Goal: Communication & Community: Answer question/provide support

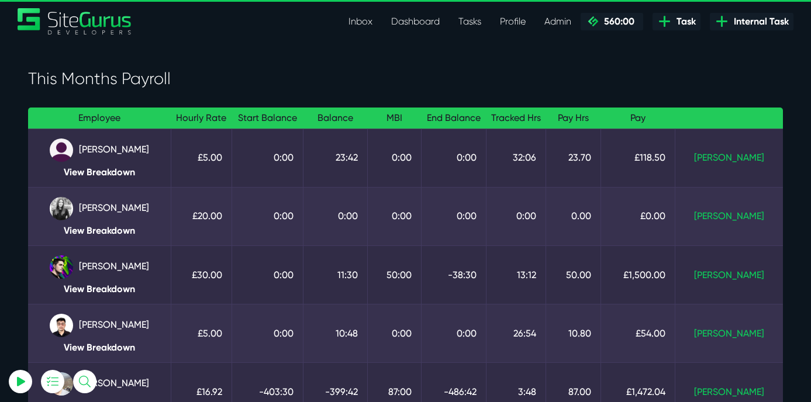
select select "0"
click at [354, 22] on link "Inbox" at bounding box center [360, 21] width 43 height 23
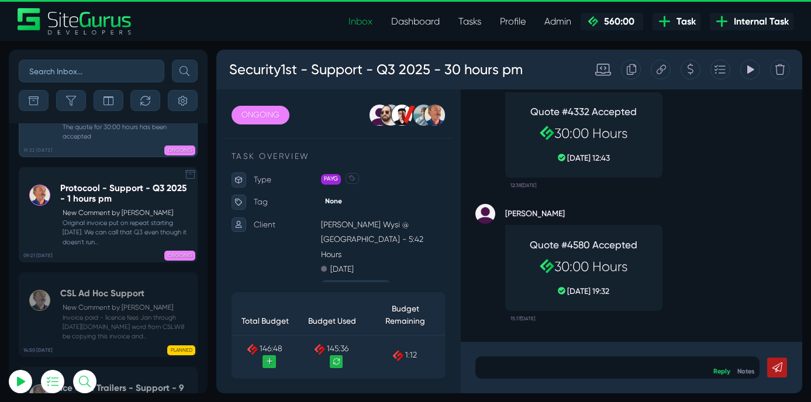
scroll to position [-2493, 0]
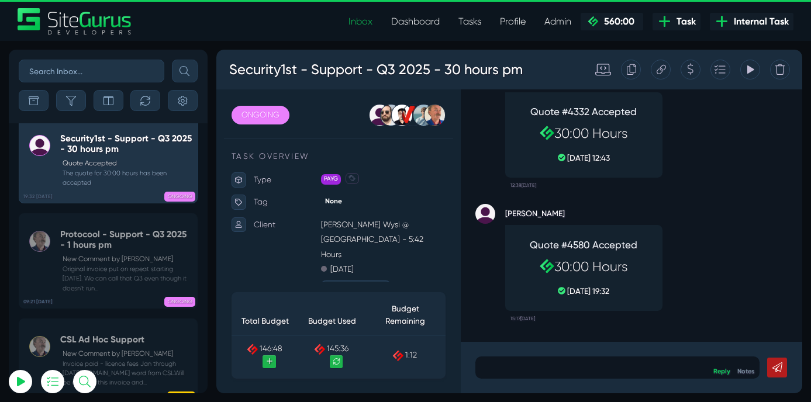
click at [51, 74] on input "text" at bounding box center [92, 71] width 146 height 23
type input "garrod"
click at [172, 60] on button "submit" at bounding box center [185, 71] width 26 height 23
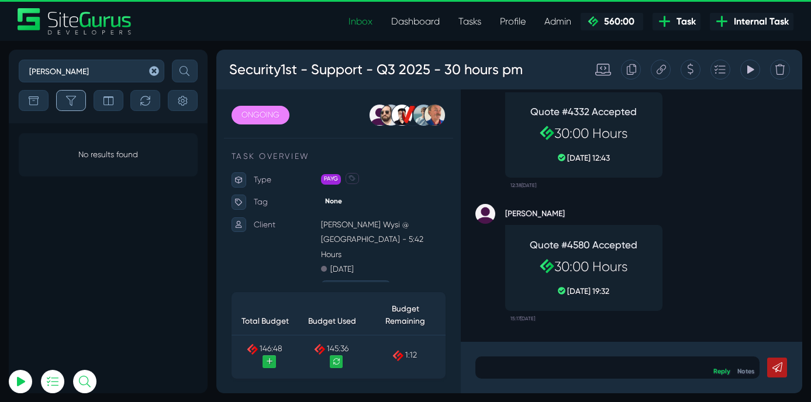
click at [71, 103] on icon "button" at bounding box center [71, 101] width 10 height 10
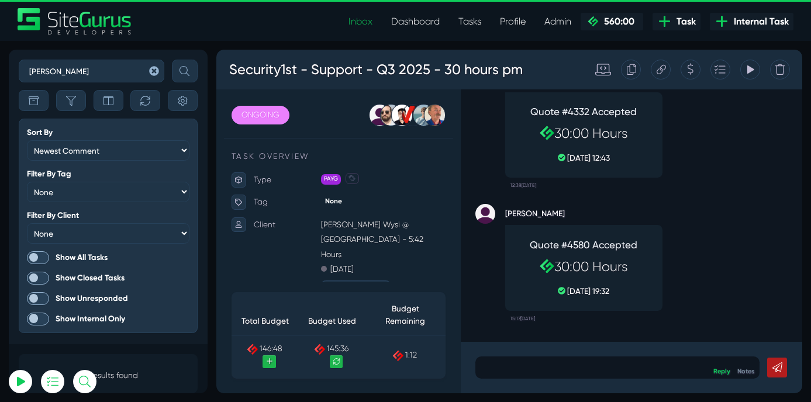
click at [42, 258] on span at bounding box center [38, 257] width 23 height 13
click at [0, 0] on input "Show All Tasks" at bounding box center [0, 0] width 0 height 0
click at [408, 22] on link "Dashboard" at bounding box center [415, 21] width 67 height 23
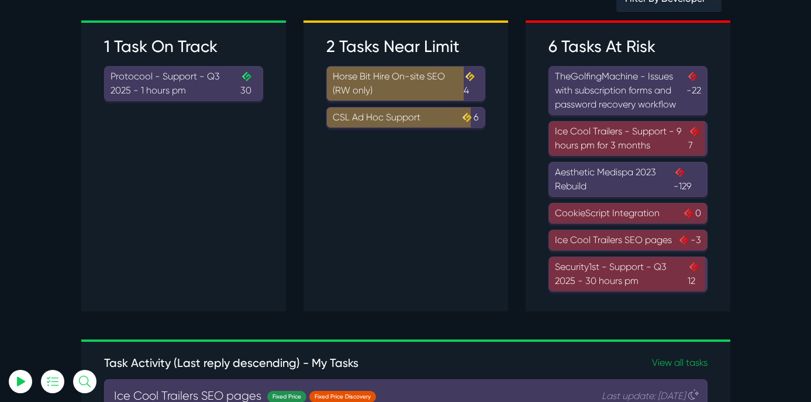
scroll to position [85, 0]
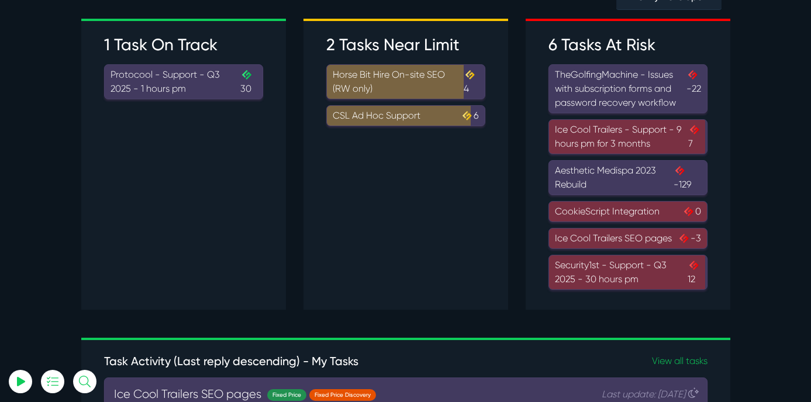
click at [601, 215] on div "CookieScript Integration 0" at bounding box center [628, 212] width 146 height 14
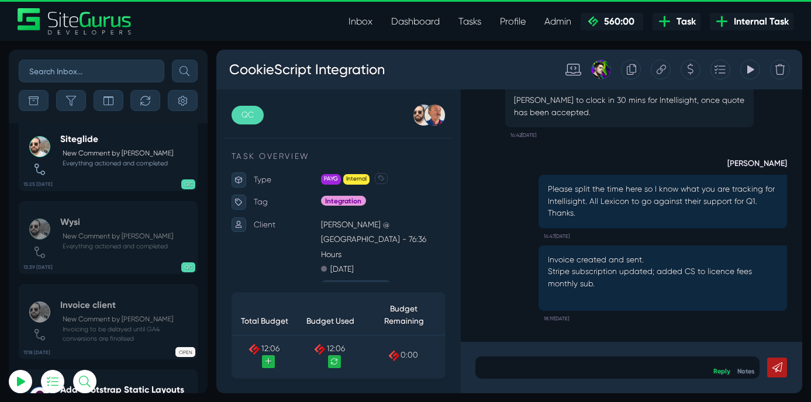
scroll to position [-250, 0]
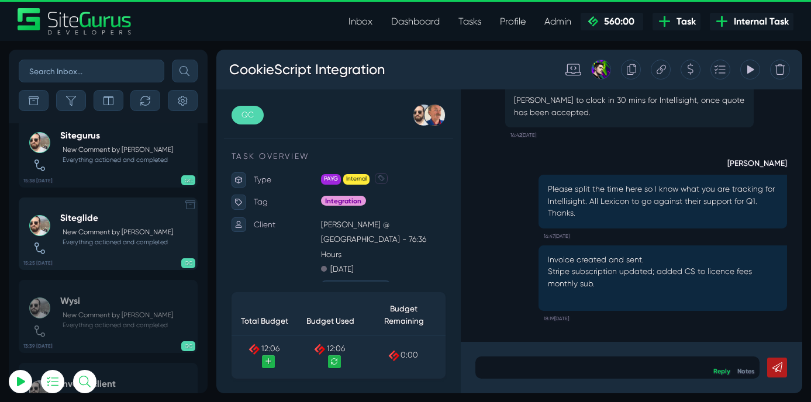
click at [108, 247] on small "Everything actioned and completed" at bounding box center [116, 242] width 113 height 9
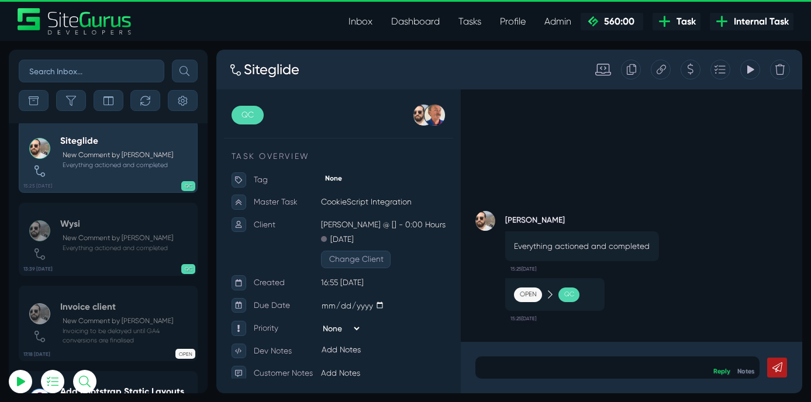
click at [473, 23] on link "Tasks" at bounding box center [470, 21] width 42 height 23
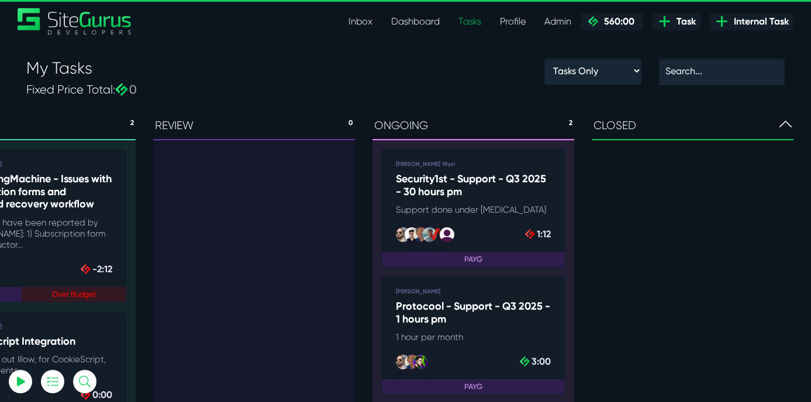
scroll to position [0, 978]
click at [784, 126] on icon at bounding box center [786, 125] width 12 height 14
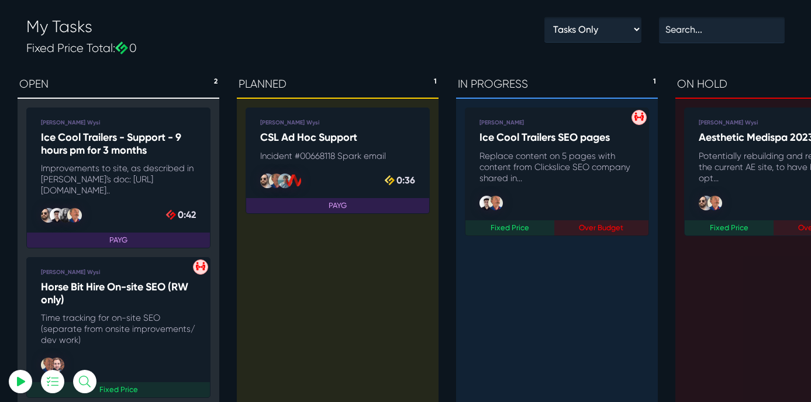
scroll to position [0, 0]
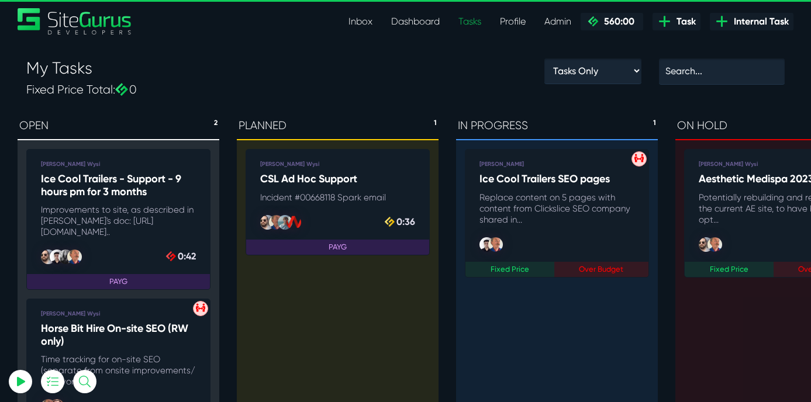
click at [360, 22] on link "Inbox" at bounding box center [360, 21] width 43 height 23
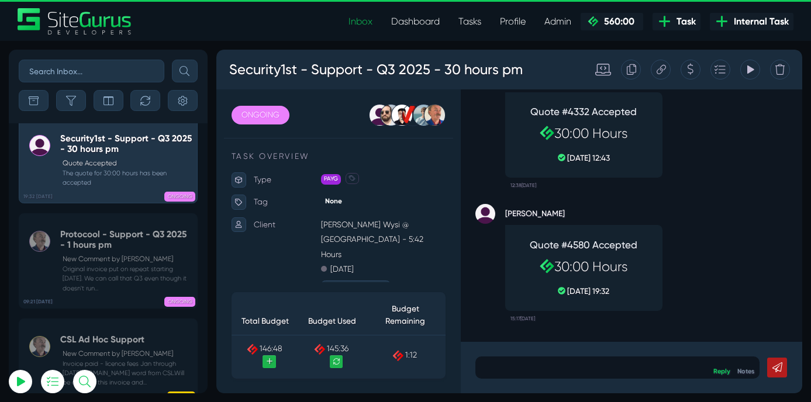
click at [91, 70] on input "text" at bounding box center [92, 71] width 146 height 23
type input "soulikas"
click at [172, 60] on button "submit" at bounding box center [185, 71] width 26 height 23
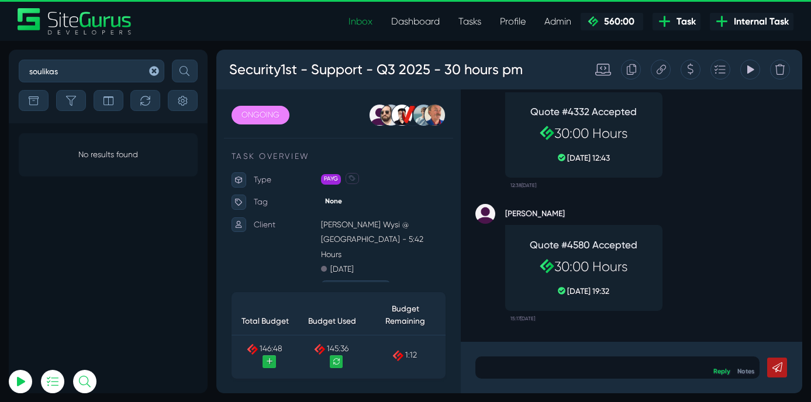
click at [151, 71] on icon "button" at bounding box center [153, 70] width 9 height 9
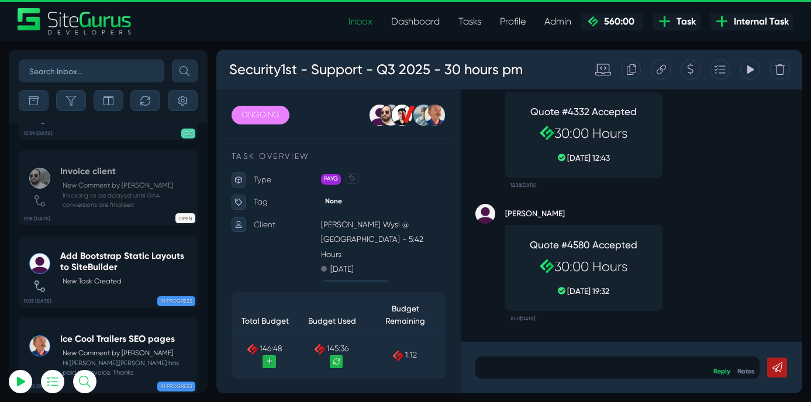
scroll to position [-2493, 0]
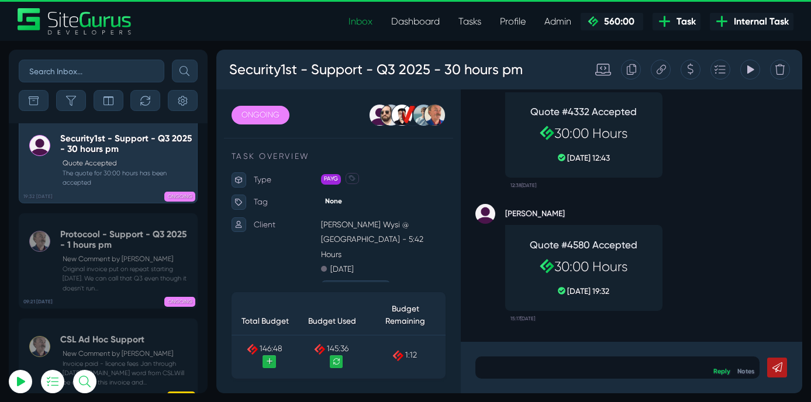
click at [88, 72] on input "text" at bounding box center [92, 71] width 146 height 23
click at [172, 60] on button "submit" at bounding box center [185, 71] width 26 height 23
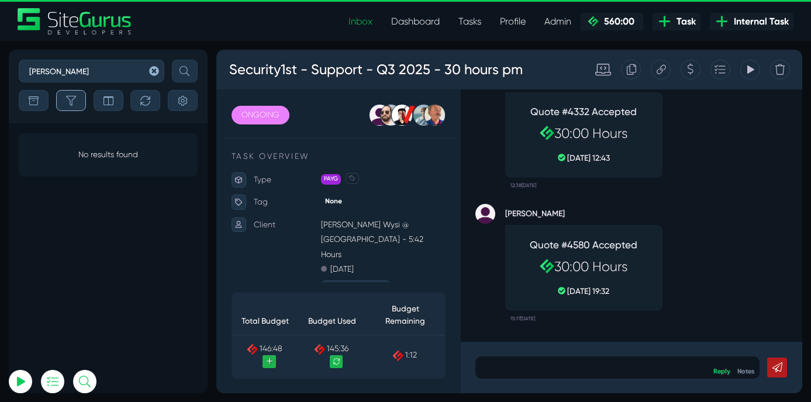
click at [70, 100] on icon "button" at bounding box center [71, 101] width 10 height 10
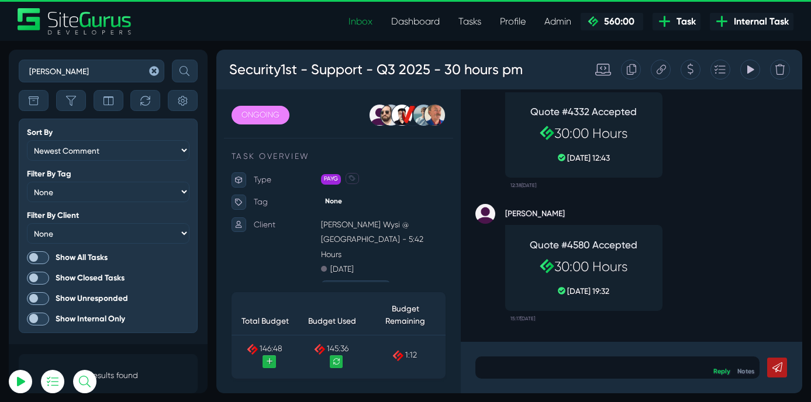
click at [67, 258] on label "Show All Tasks" at bounding box center [108, 257] width 163 height 13
click at [0, 0] on input "Show All Tasks" at bounding box center [0, 0] width 0 height 0
click at [65, 278] on label "Show Closed Tasks" at bounding box center [108, 278] width 163 height 13
click at [0, 0] on input "Show Closed Tasks" at bounding box center [0, 0] width 0 height 0
drag, startPoint x: 84, startPoint y: 74, endPoint x: -1, endPoint y: 74, distance: 84.8
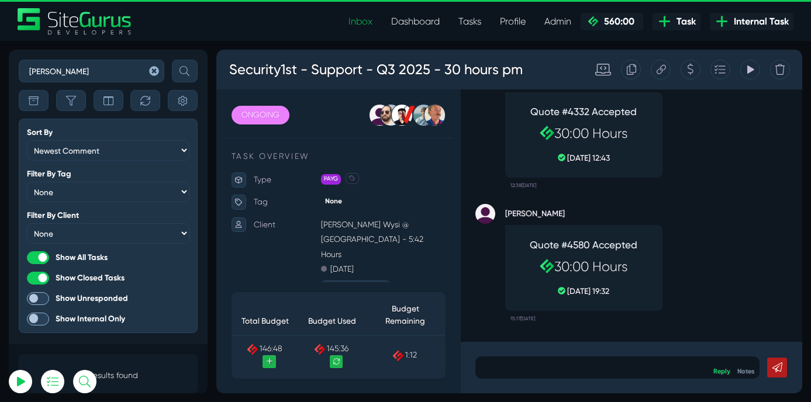
click at [0, 74] on html "Inbox Dashboard Tasks Profile Profile Transactions Planner Timesheet Calendar D…" at bounding box center [405, 201] width 811 height 402
type input "cookiescript"
click at [172, 60] on button "submit" at bounding box center [185, 71] width 26 height 23
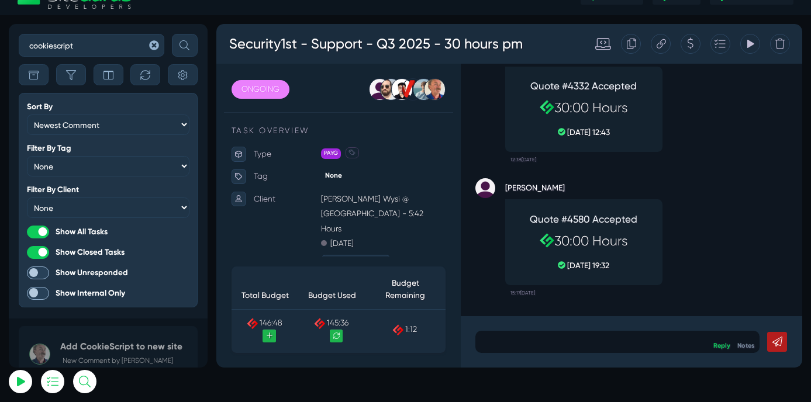
scroll to position [26, 0]
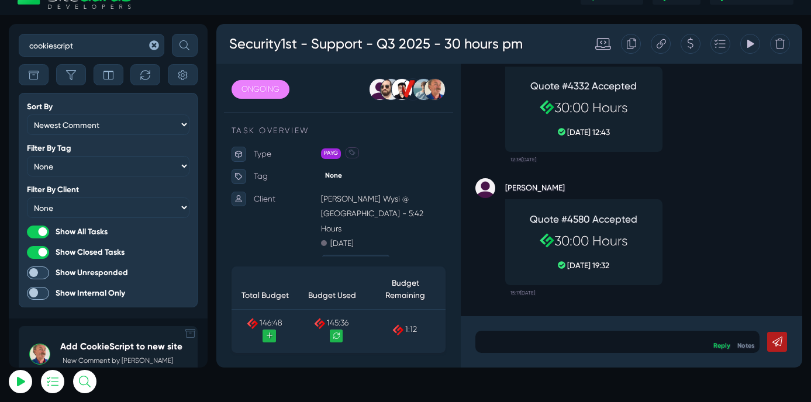
click at [87, 351] on h5 "Add CookieScript to new site" at bounding box center [121, 347] width 122 height 11
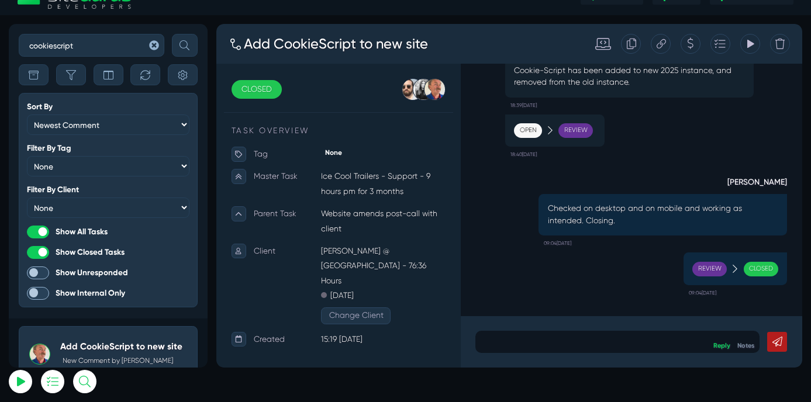
scroll to position [-154, 0]
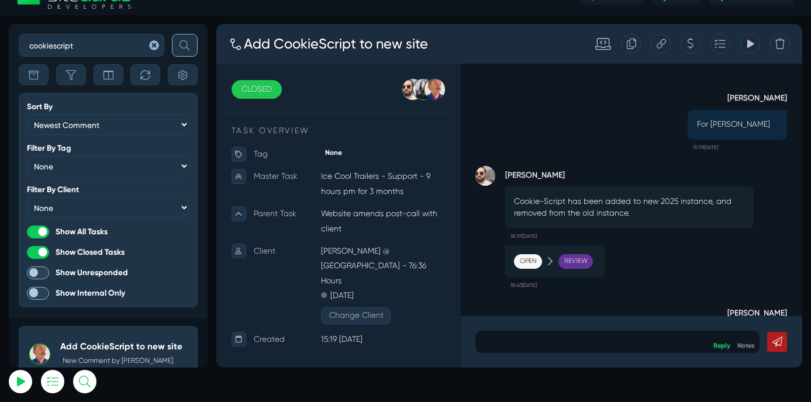
click at [184, 44] on icon "submit" at bounding box center [185, 45] width 10 height 10
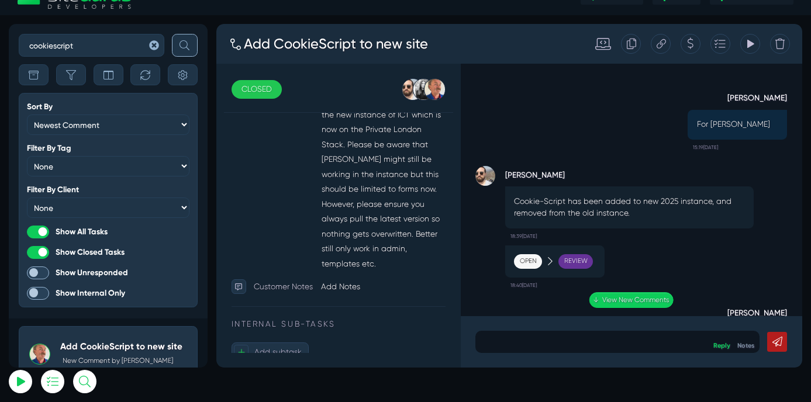
scroll to position [0, 0]
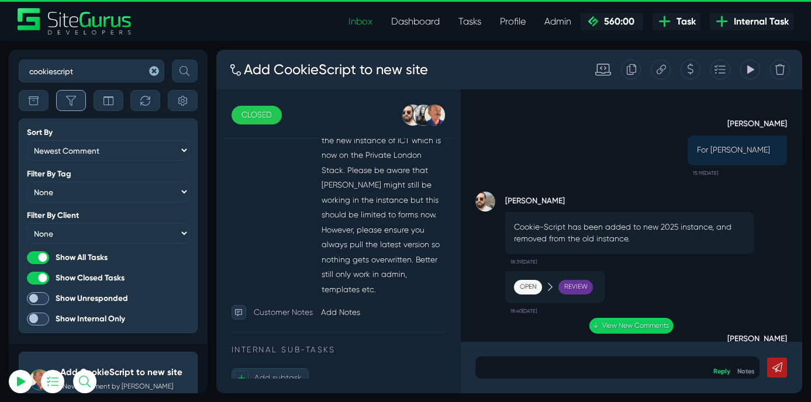
click at [70, 101] on icon "button" at bounding box center [71, 101] width 10 height 10
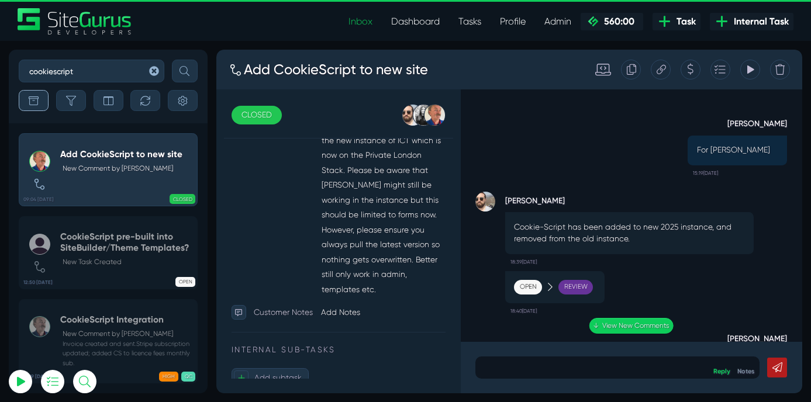
click at [28, 101] on button "button" at bounding box center [34, 100] width 30 height 21
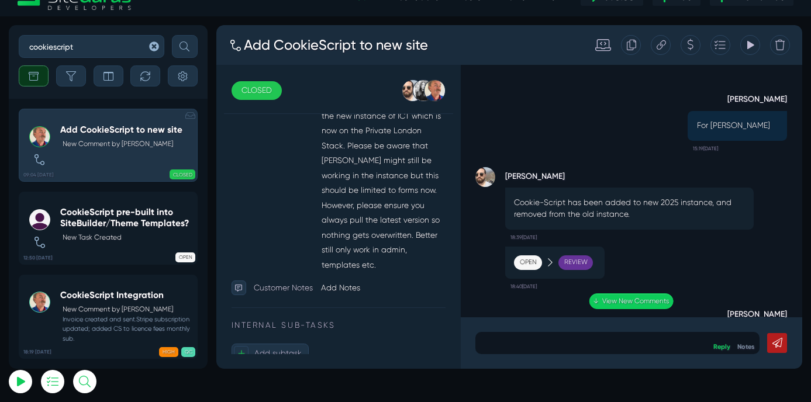
scroll to position [26, 0]
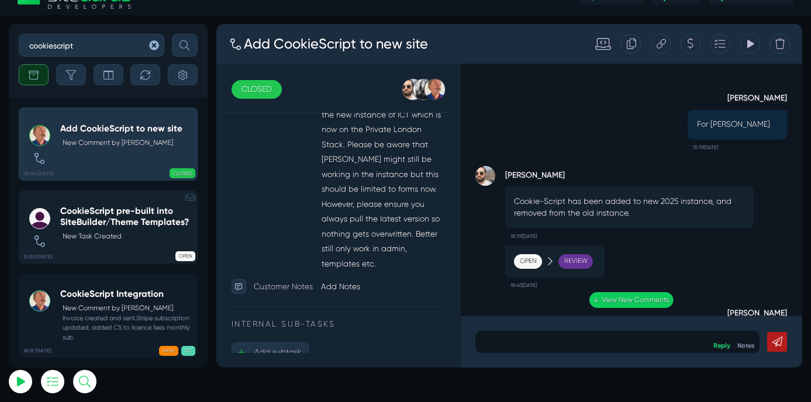
click at [117, 223] on h5 "CookieScript pre-built into SiteBuilder/Theme Templates?" at bounding box center [126, 217] width 132 height 22
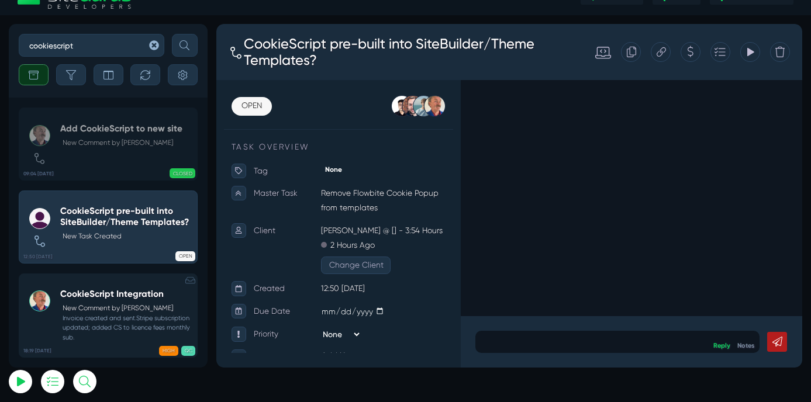
click at [109, 299] on div "CookieScript Integration New Comment by Robert Wakefield Invoice created and se…" at bounding box center [126, 316] width 132 height 54
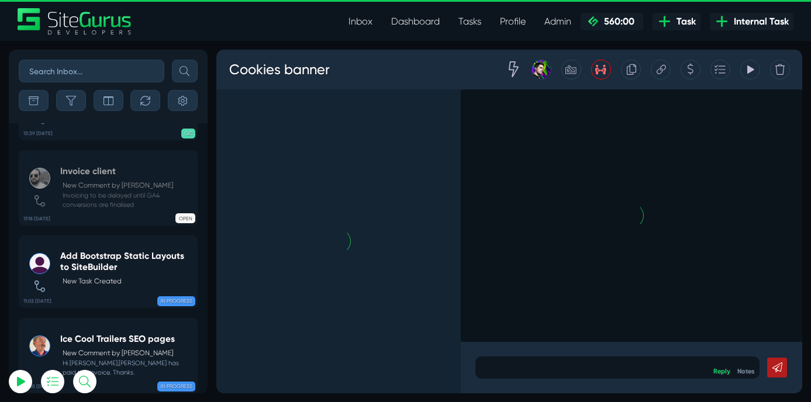
select select "0"
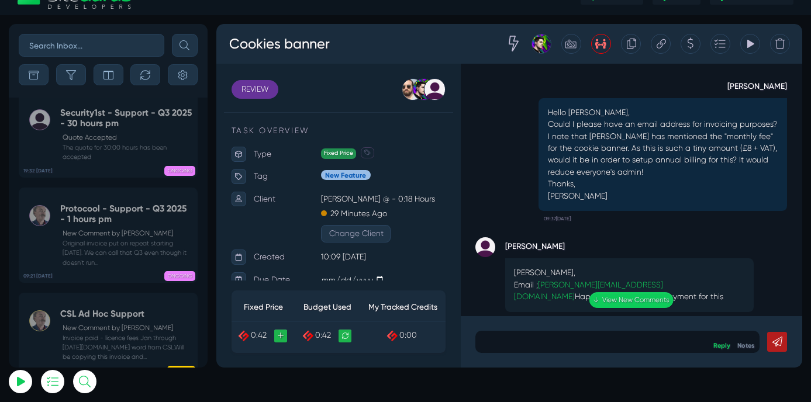
scroll to position [-265, 0]
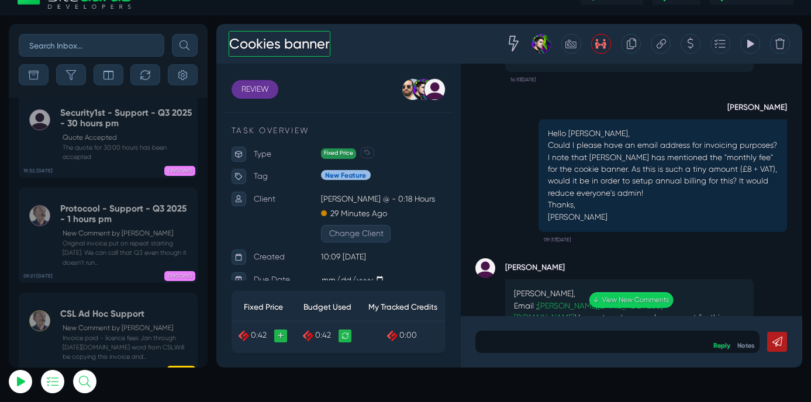
click at [339, 51] on h3 "Cookies banner" at bounding box center [291, 47] width 120 height 30
click at [347, 50] on h3 "Cookies banner" at bounding box center [291, 47] width 120 height 30
click at [547, 377] on html "Inbox Dashboard Tasks Profile Profile Transactions Planner Timesheet Calendar D…" at bounding box center [405, 175] width 811 height 402
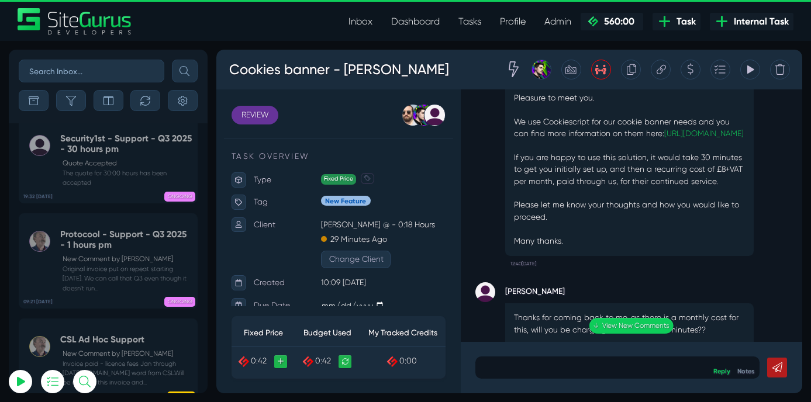
scroll to position [-3059, 0]
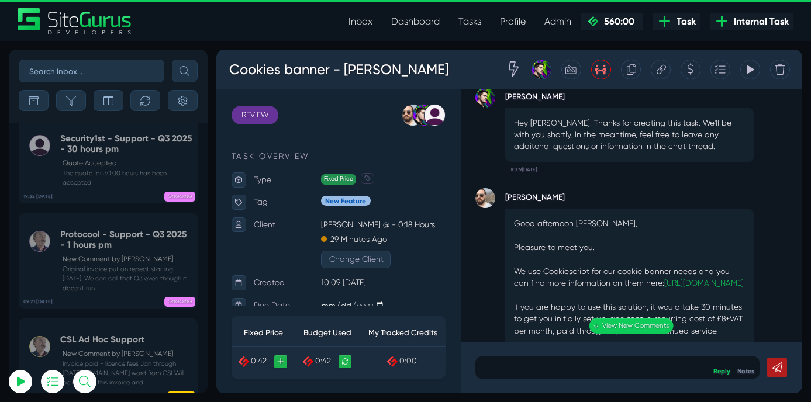
click at [63, 70] on input "text" at bounding box center [92, 71] width 146 height 23
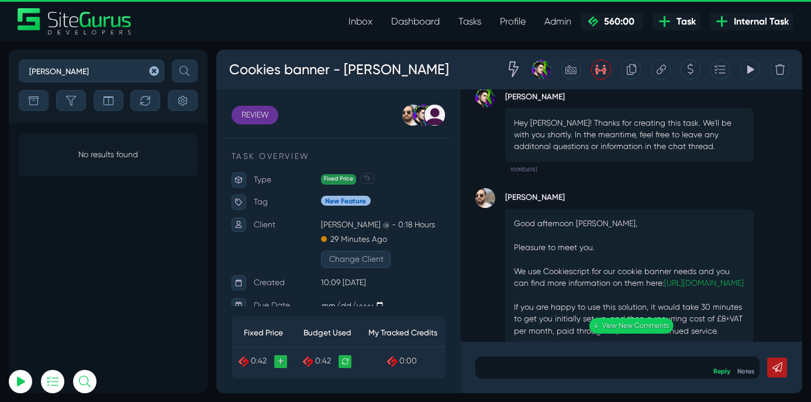
type input "[PERSON_NAME]"
click at [172, 60] on button "submit" at bounding box center [185, 71] width 26 height 23
click at [37, 105] on icon "button" at bounding box center [34, 101] width 10 height 10
click at [73, 102] on icon "button" at bounding box center [71, 101] width 10 height 10
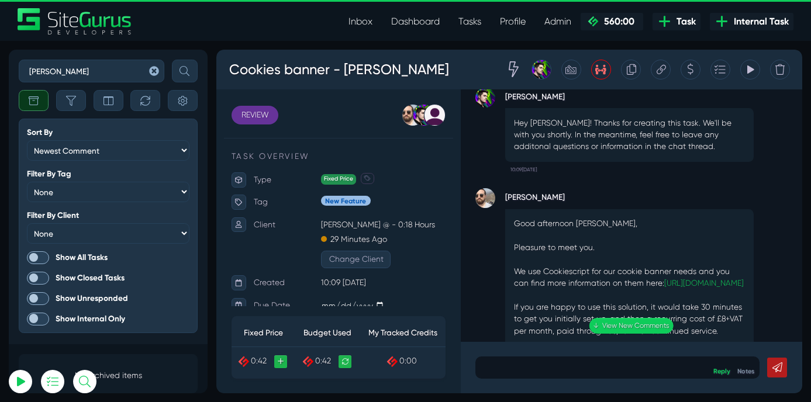
click at [35, 254] on span at bounding box center [38, 257] width 23 height 13
click at [0, 0] on input "Show All Tasks" at bounding box center [0, 0] width 0 height 0
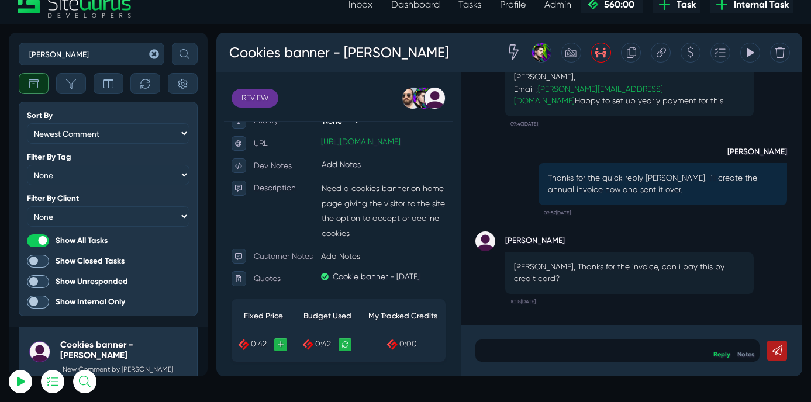
scroll to position [26, 0]
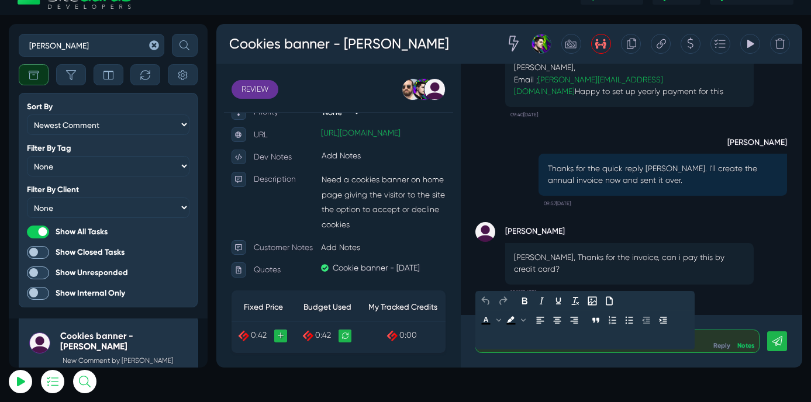
click at [609, 398] on p at bounding box center [687, 398] width 315 height 14
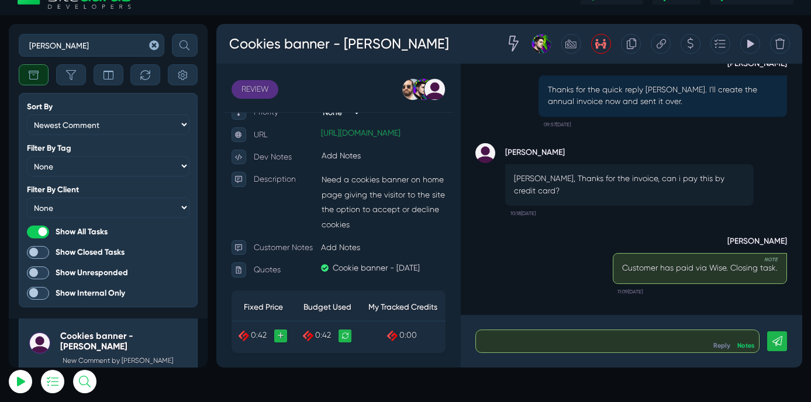
click at [261, 98] on link "REVIEW" at bounding box center [261, 101] width 55 height 22
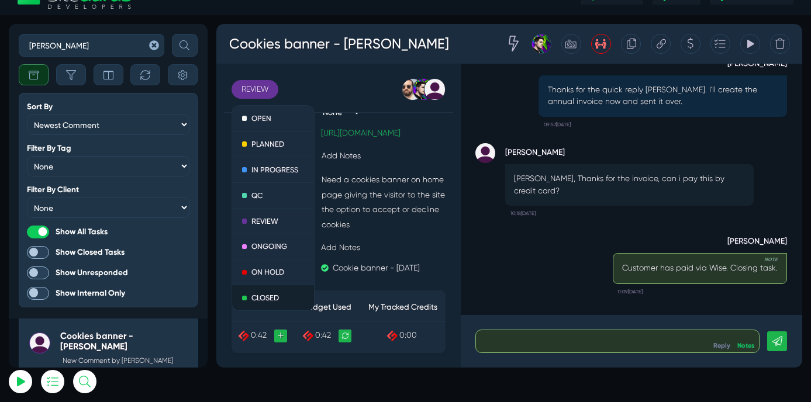
click at [273, 346] on link "CLOSED" at bounding box center [283, 346] width 97 height 29
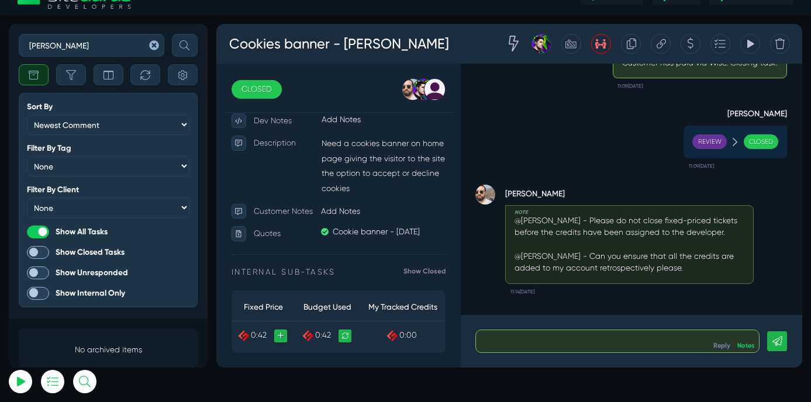
scroll to position [269, 0]
